Goal: Information Seeking & Learning: Find specific fact

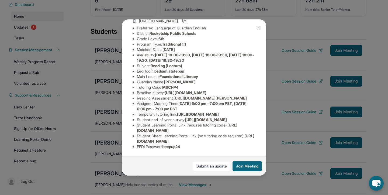
scroll to position [66, 0]
click at [167, 69] on span "badiam.atstepup" at bounding box center [169, 71] width 30 height 5
click at [158, 69] on span "badiam.atstepup" at bounding box center [169, 71] width 30 height 5
drag, startPoint x: 154, startPoint y: 49, endPoint x: 131, endPoint y: 49, distance: 22.9
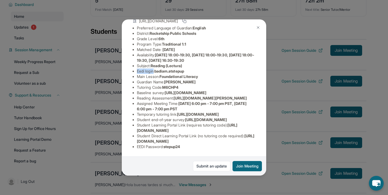
click at [131, 49] on div "[PERSON_NAME] Guardian: [PERSON_NAME] Student Information [URL][DOMAIN_NAME] Pr…" at bounding box center [194, 97] width 144 height 156
copy li "Eedi login"
click at [166, 69] on span "badiam.atstepup" at bounding box center [169, 71] width 30 height 5
drag, startPoint x: 156, startPoint y: 49, endPoint x: 205, endPoint y: 50, distance: 48.2
click at [205, 68] on li "Eedi login : badiam.atstepup" at bounding box center [196, 70] width 119 height 5
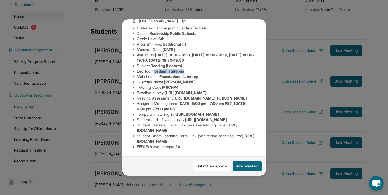
copy span "badiam.atstepup"
click at [168, 63] on li "Subject : Reading (Lectura)" at bounding box center [196, 65] width 119 height 5
drag, startPoint x: 156, startPoint y: 50, endPoint x: 201, endPoint y: 50, distance: 44.2
click at [201, 68] on li "Eedi login : badiam.atstepup" at bounding box center [196, 70] width 119 height 5
copy span "badiam.atstepup"
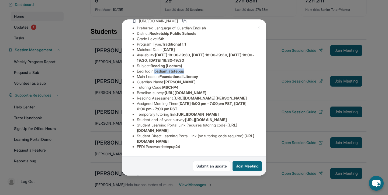
scroll to position [103, 0]
click at [173, 149] on span "stepup24" at bounding box center [171, 146] width 17 height 5
copy span "stepup24"
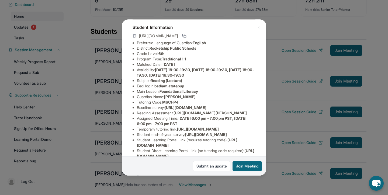
scroll to position [28, 0]
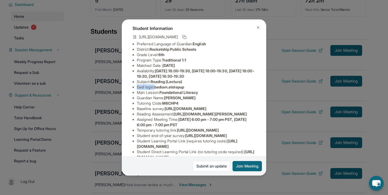
drag, startPoint x: 155, startPoint y: 88, endPoint x: 132, endPoint y: 86, distance: 23.2
click at [132, 86] on div "[PERSON_NAME] Guardian: [PERSON_NAME] Student Information [URL][DOMAIN_NAME] Pr…" at bounding box center [194, 97] width 144 height 156
copy li "Eedi login :"
click at [159, 87] on span "badiam.atstepup" at bounding box center [169, 87] width 30 height 5
drag, startPoint x: 156, startPoint y: 87, endPoint x: 196, endPoint y: 87, distance: 39.9
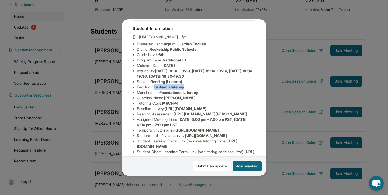
click at [196, 87] on li "Eedi login : badiam.atstepup" at bounding box center [196, 86] width 119 height 5
copy span "badiam.atstepup"
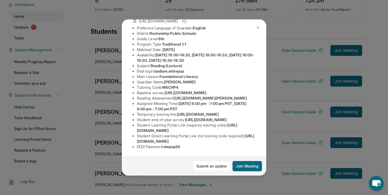
click at [170, 148] on span "stepup24" at bounding box center [171, 146] width 17 height 5
copy span "stepup24"
